Goal: Task Accomplishment & Management: Use online tool/utility

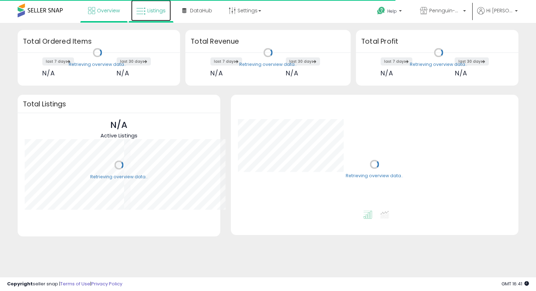
click at [152, 11] on span "Listings" at bounding box center [156, 10] width 18 height 7
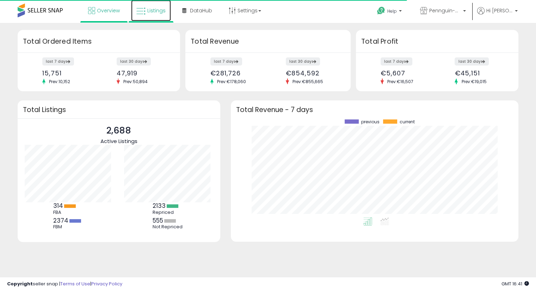
scroll to position [98, 274]
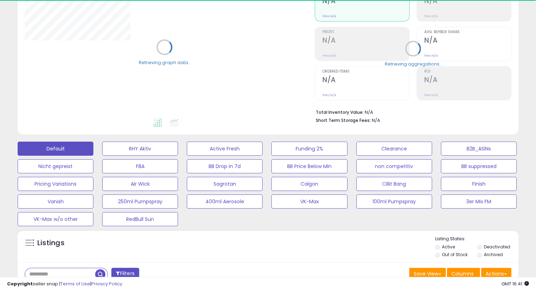
scroll to position [80, 0]
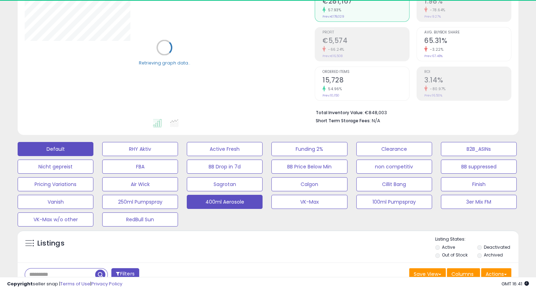
click at [238, 199] on button "400ml Aerosole" at bounding box center [225, 202] width 76 height 14
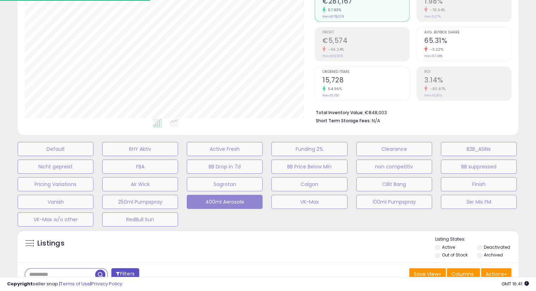
scroll to position [144, 290]
select select "**"
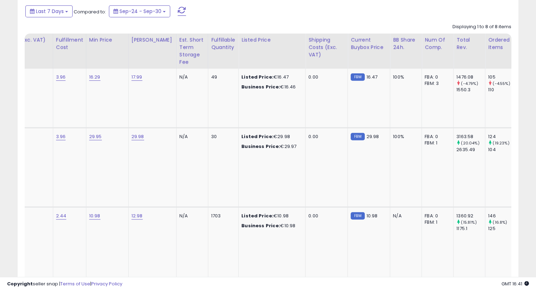
scroll to position [0, 286]
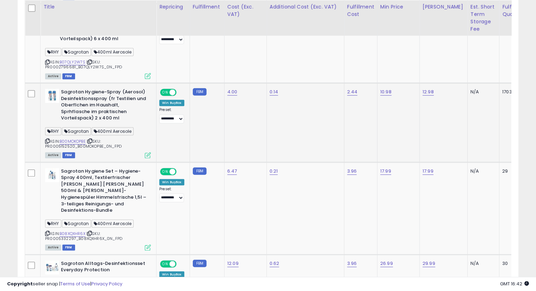
click at [113, 146] on span "| SKU: PR0005152520_B00MOKOPBE_0N_FPD" at bounding box center [83, 144] width 77 height 11
copy span "PR0005152520_B00MOKOPBE_0N_FPD"
